Goal: Task Accomplishment & Management: Use online tool/utility

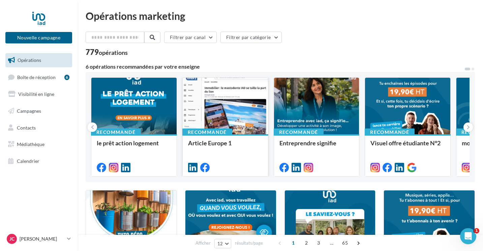
click at [217, 95] on div at bounding box center [225, 106] width 85 height 57
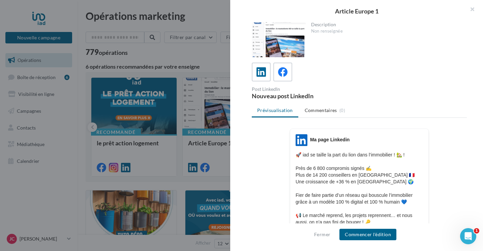
scroll to position [6, 0]
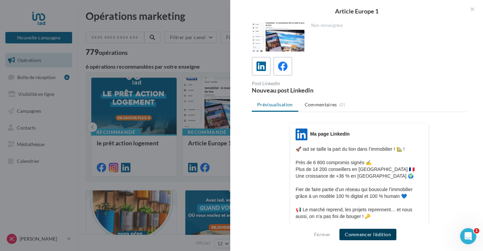
click at [370, 233] on button "Commencer l'édition" at bounding box center [367, 234] width 57 height 11
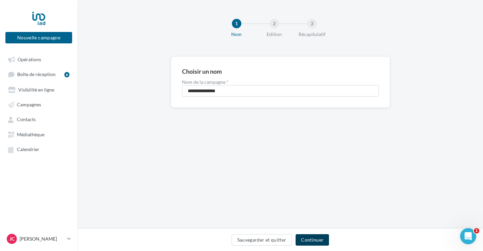
click at [308, 238] on button "Continuer" at bounding box center [311, 239] width 33 height 11
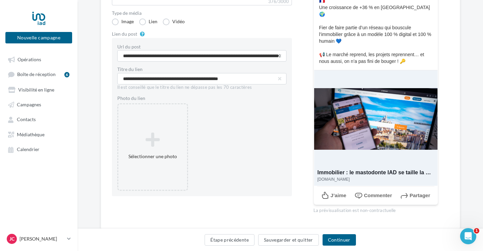
scroll to position [143, 0]
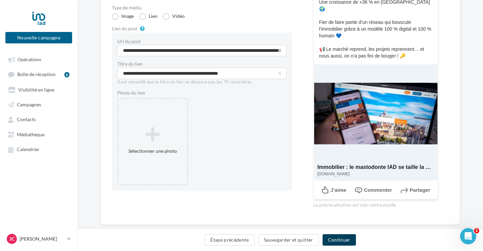
click at [334, 241] on button "Continuer" at bounding box center [338, 239] width 33 height 11
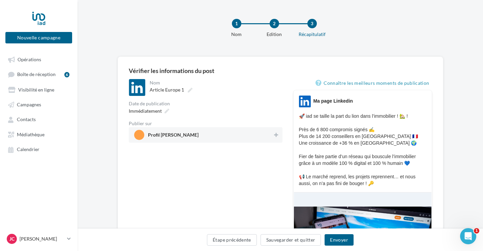
click at [178, 136] on span "Profil [PERSON_NAME]" at bounding box center [173, 136] width 51 height 7
click at [342, 244] on button "Envoyer" at bounding box center [338, 239] width 29 height 11
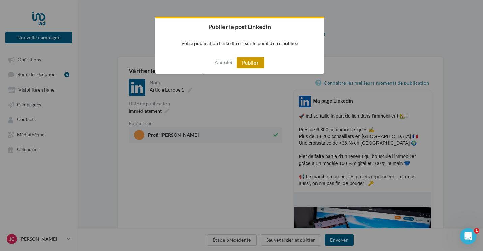
click at [247, 63] on button "Publier" at bounding box center [250, 62] width 28 height 11
